Goal: Register for event/course

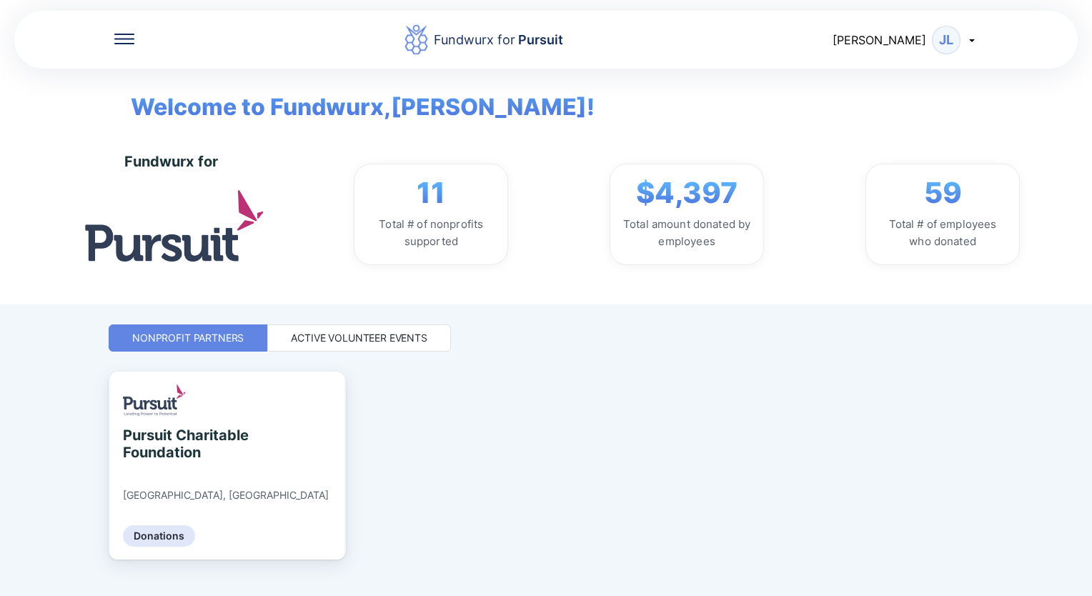
click at [372, 337] on div "Active Volunteer Events" at bounding box center [359, 338] width 137 height 14
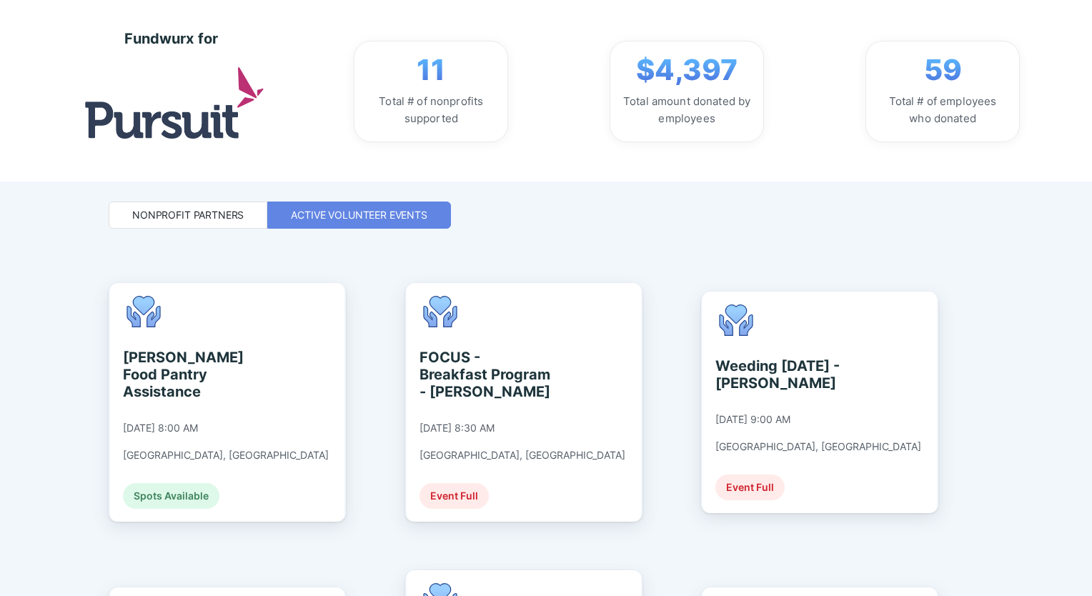
scroll to position [134, 0]
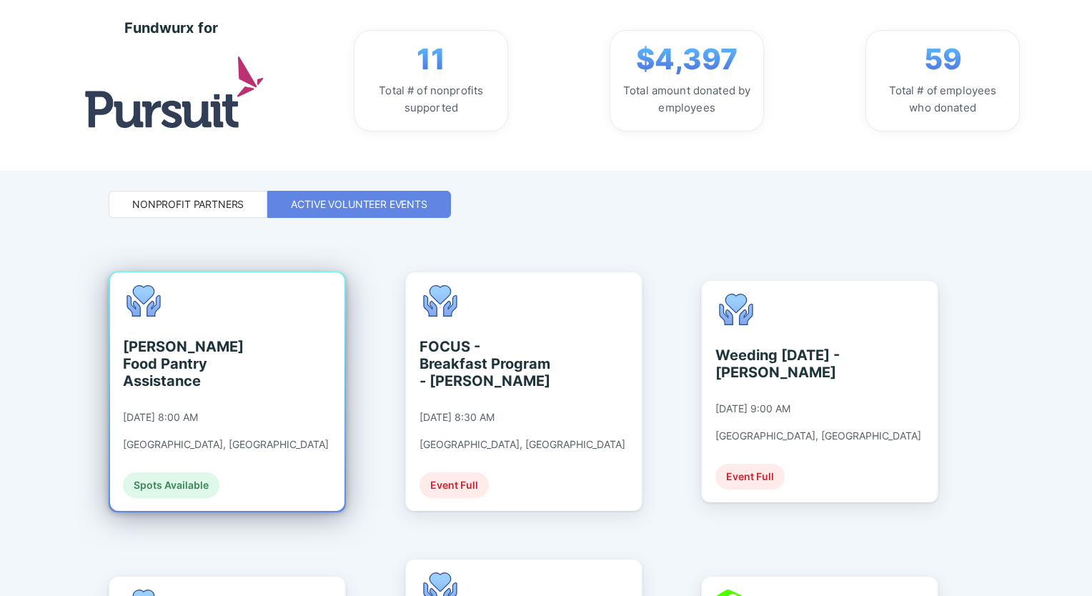
click at [219, 373] on div "[PERSON_NAME] Food Pantry Assistance [DATE] 8:00 AM [GEOGRAPHIC_DATA], [GEOGRAP…" at bounding box center [226, 391] width 206 height 213
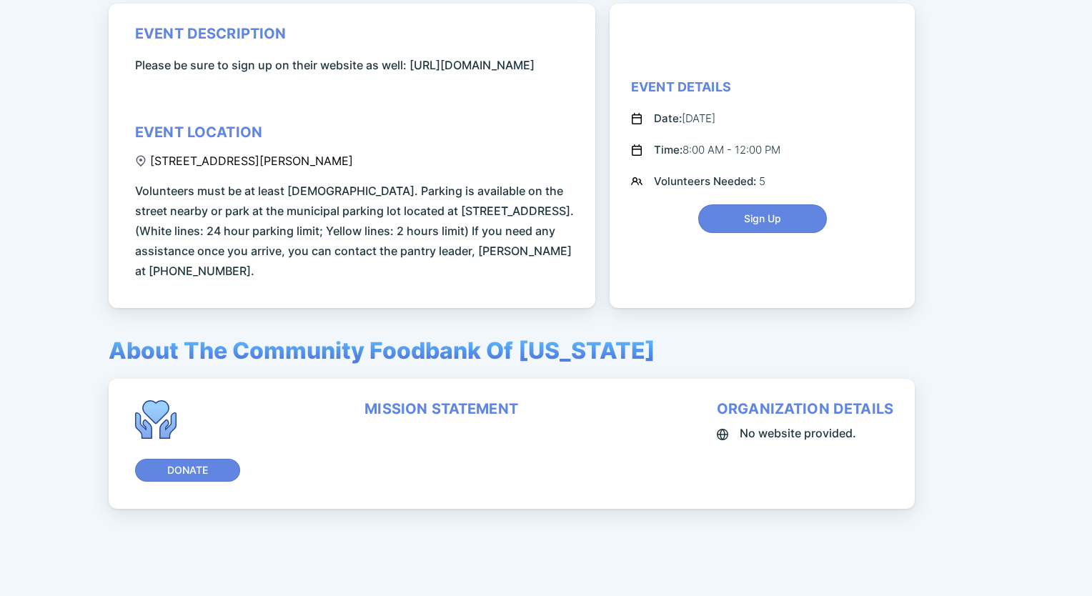
scroll to position [143, 0]
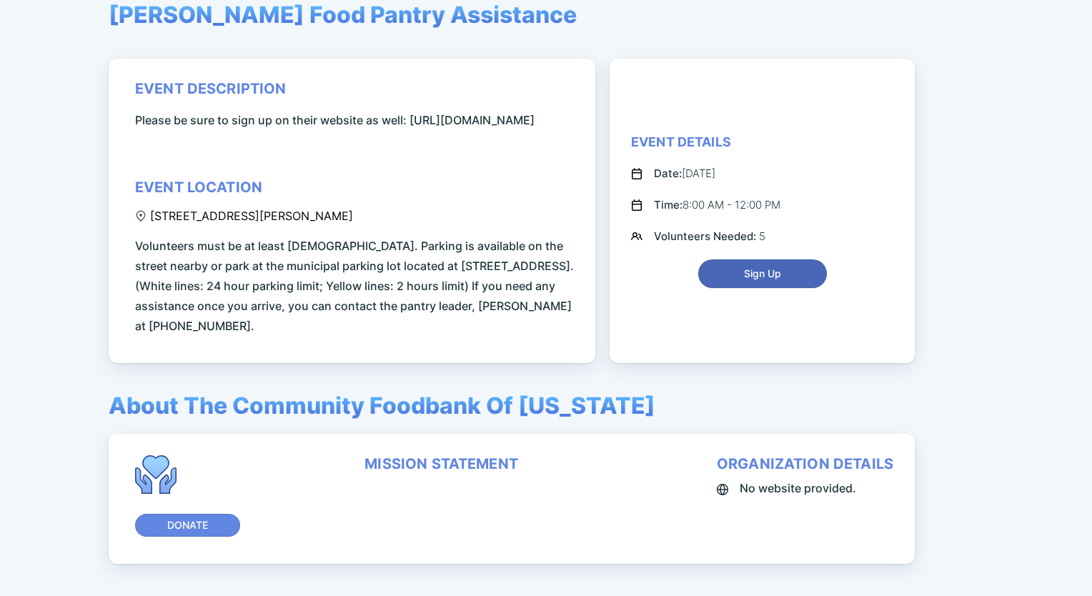
click at [743, 288] on button "Sign Up" at bounding box center [762, 273] width 129 height 29
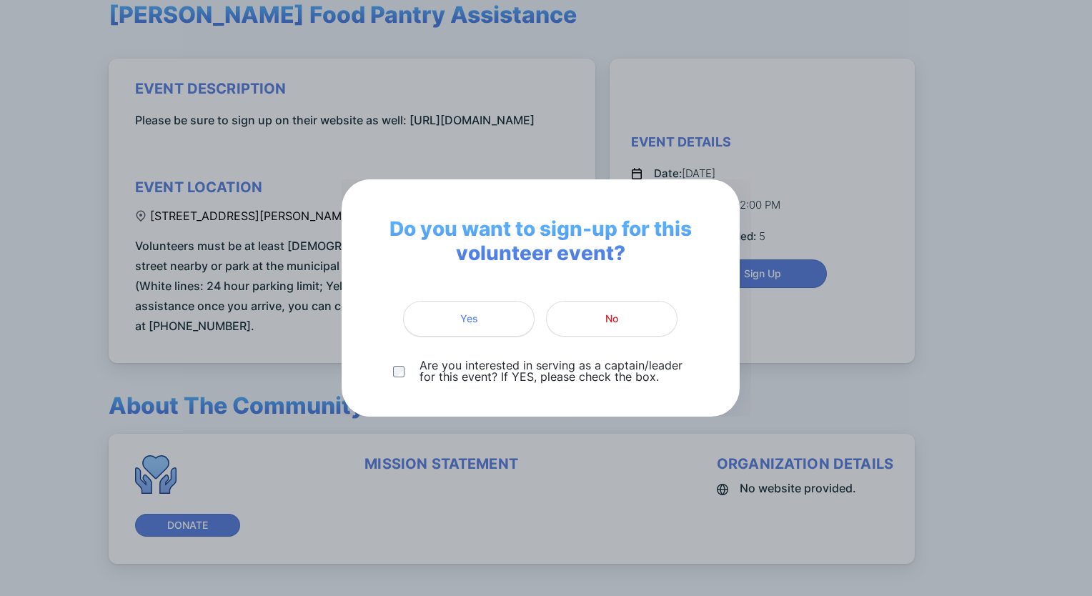
click at [469, 318] on span "Yes" at bounding box center [469, 319] width 18 height 14
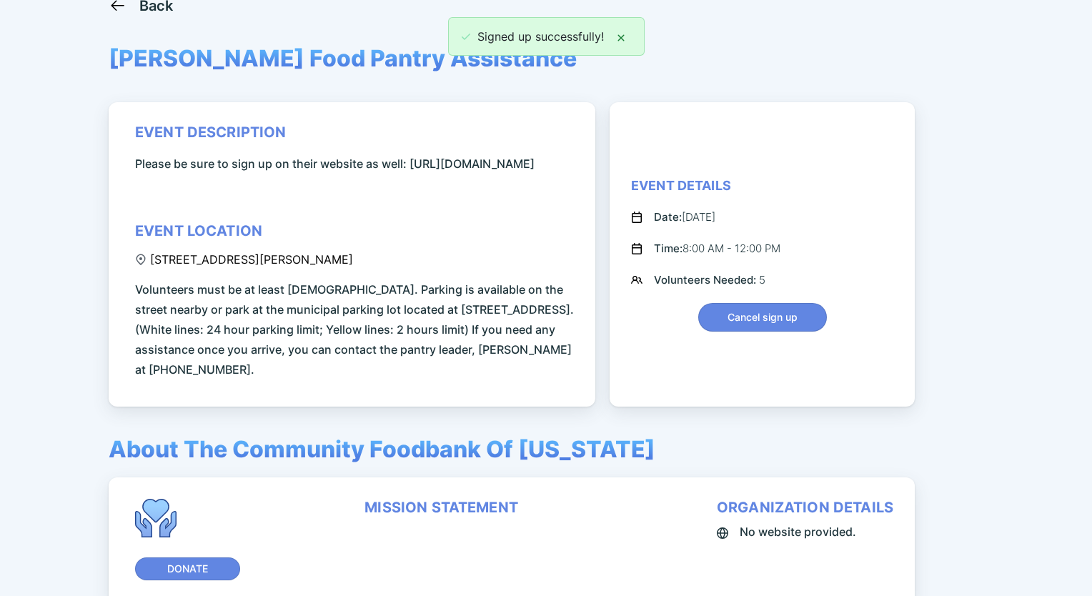
scroll to position [0, 0]
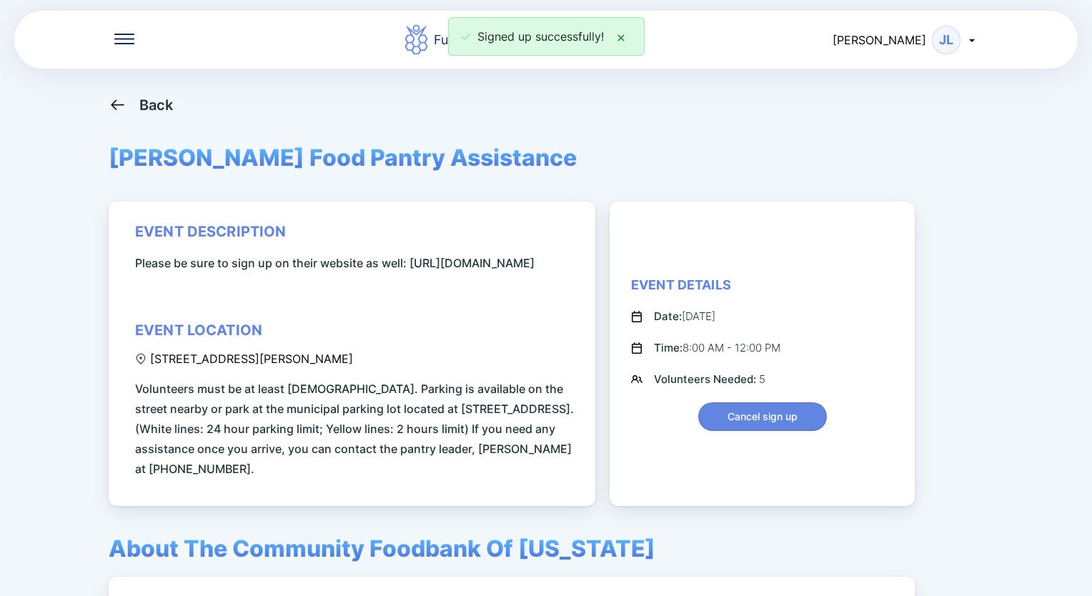
click at [147, 104] on div "Back" at bounding box center [156, 105] width 34 height 17
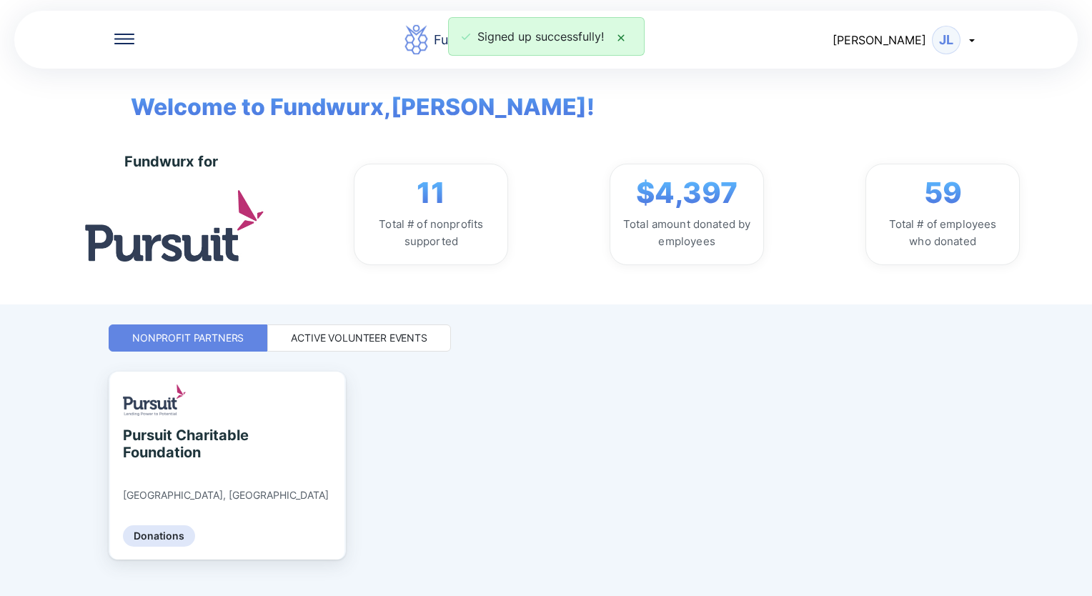
click at [324, 335] on div "Active Volunteer Events" at bounding box center [359, 338] width 137 height 14
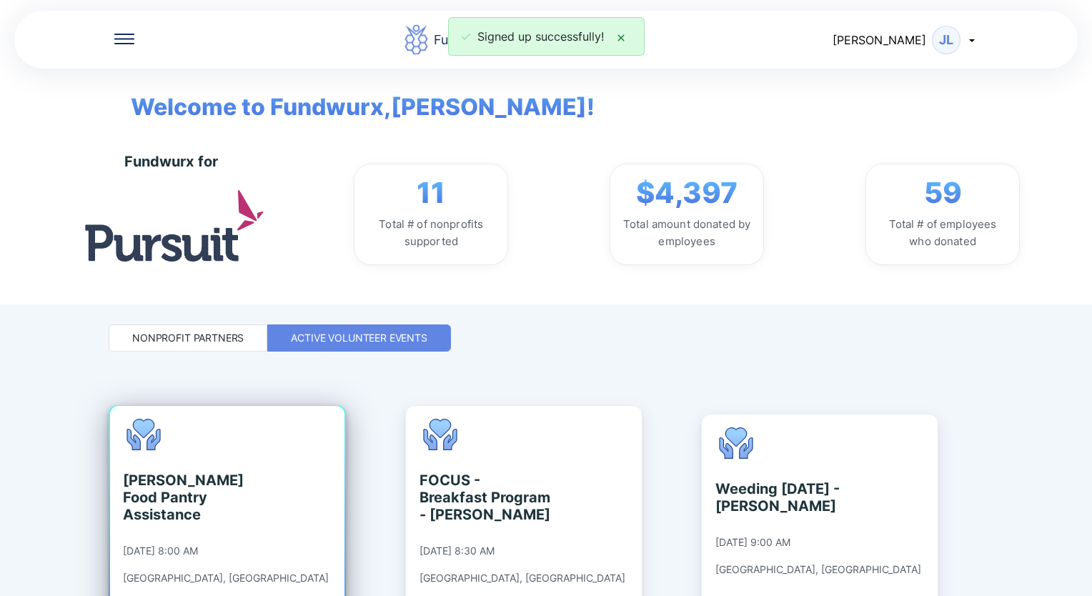
click at [239, 460] on div "[PERSON_NAME] Food Pantry Assistance [DATE] 8:00 AM [GEOGRAPHIC_DATA], [GEOGRAP…" at bounding box center [226, 525] width 206 height 213
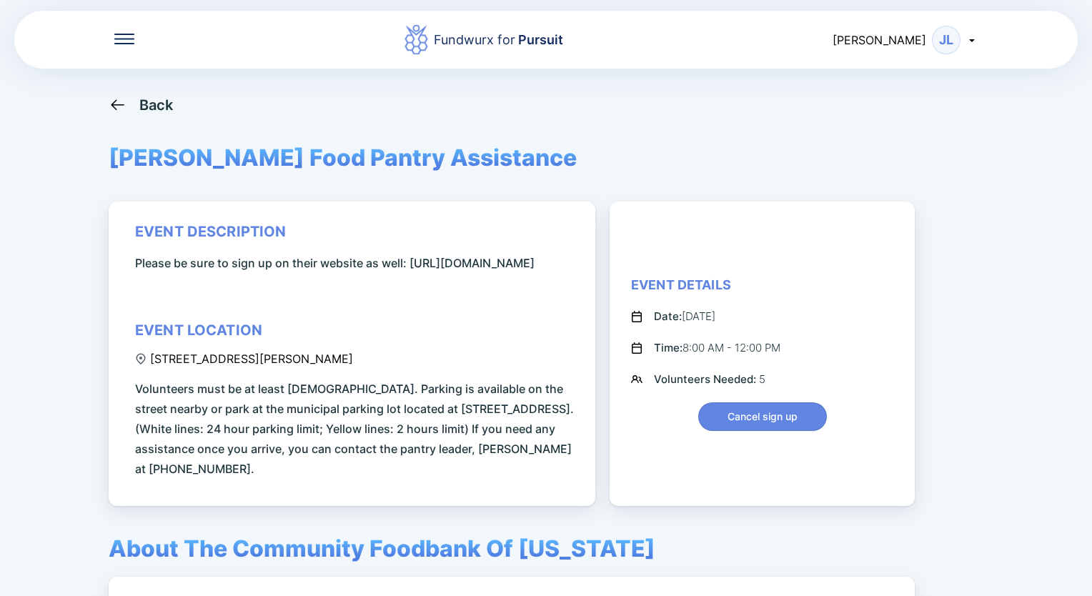
click at [156, 108] on div "Back" at bounding box center [156, 105] width 34 height 17
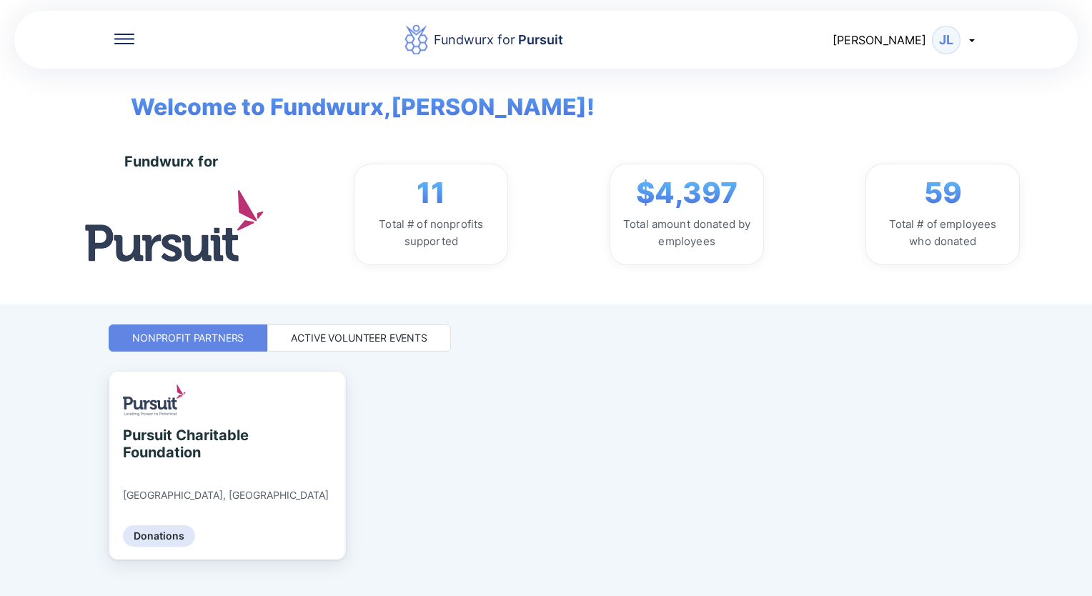
click at [336, 335] on div "Active Volunteer Events" at bounding box center [359, 338] width 137 height 14
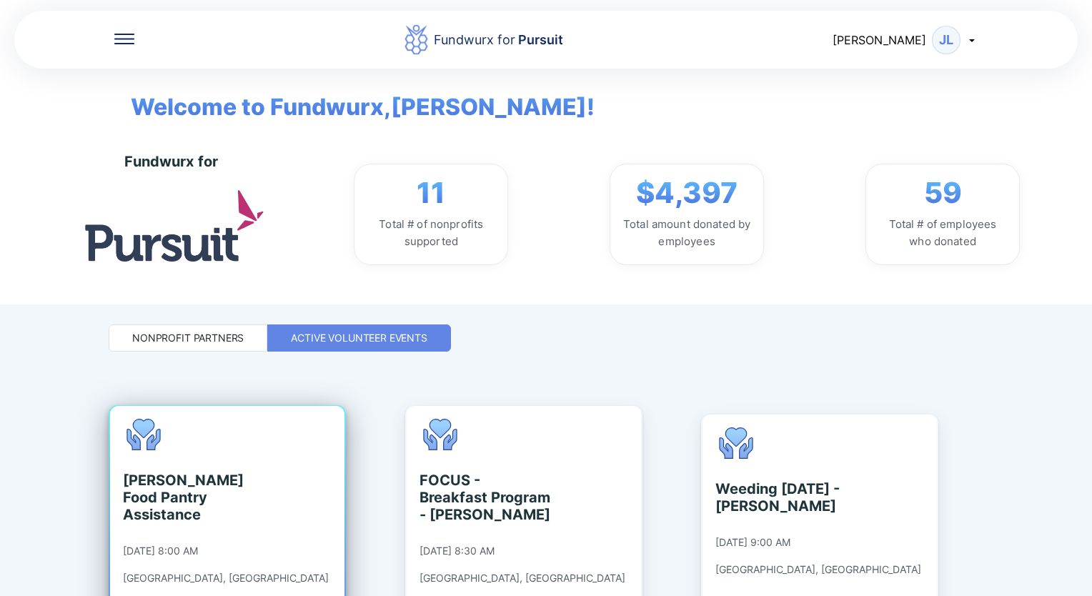
click at [229, 432] on div "[PERSON_NAME] Food Pantry Assistance [DATE] 8:00 AM [GEOGRAPHIC_DATA], [GEOGRAP…" at bounding box center [226, 525] width 206 height 213
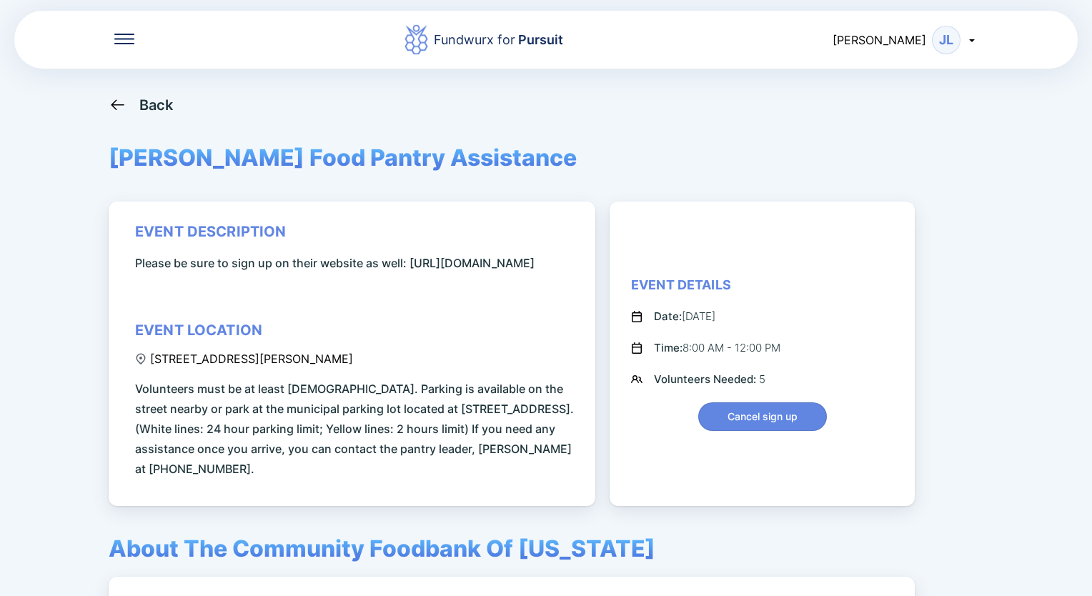
click at [350, 395] on div "event description Please be sure to sign up on their website as well: [URL][DOM…" at bounding box center [354, 351] width 439 height 256
